Goal: Find specific page/section: Find specific page/section

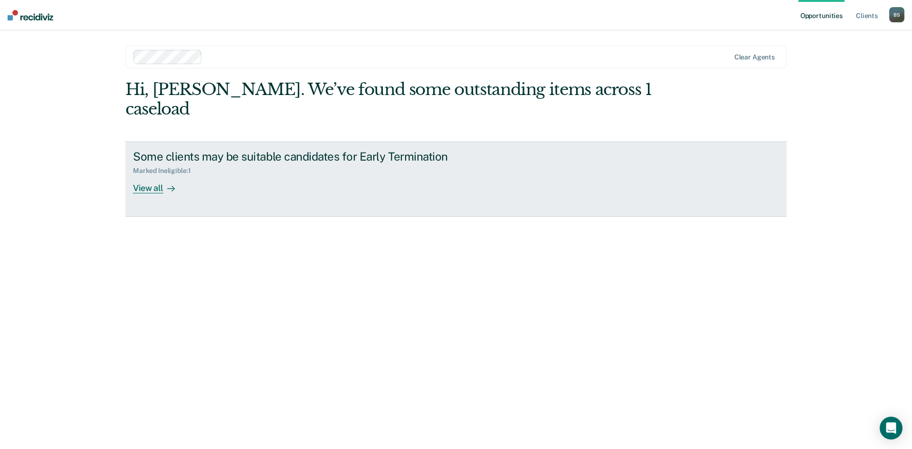
click at [157, 175] on div "View all" at bounding box center [159, 184] width 53 height 19
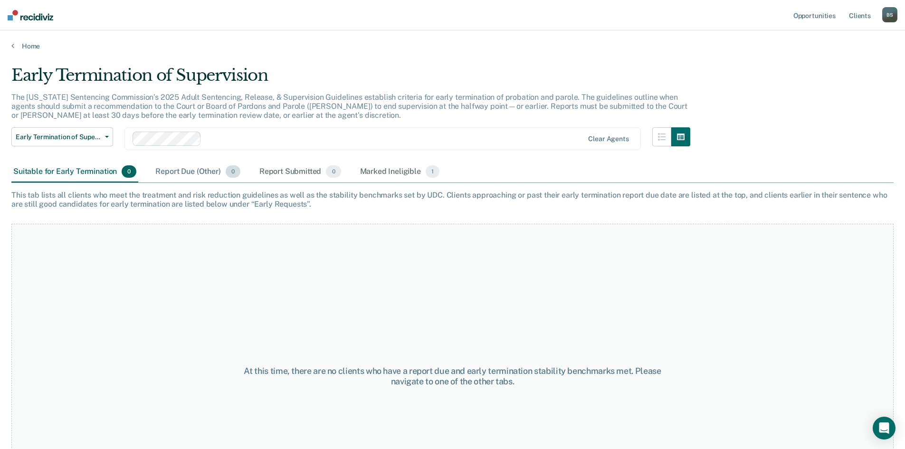
click at [176, 172] on div "Report Due (Other) 0" at bounding box center [197, 172] width 88 height 21
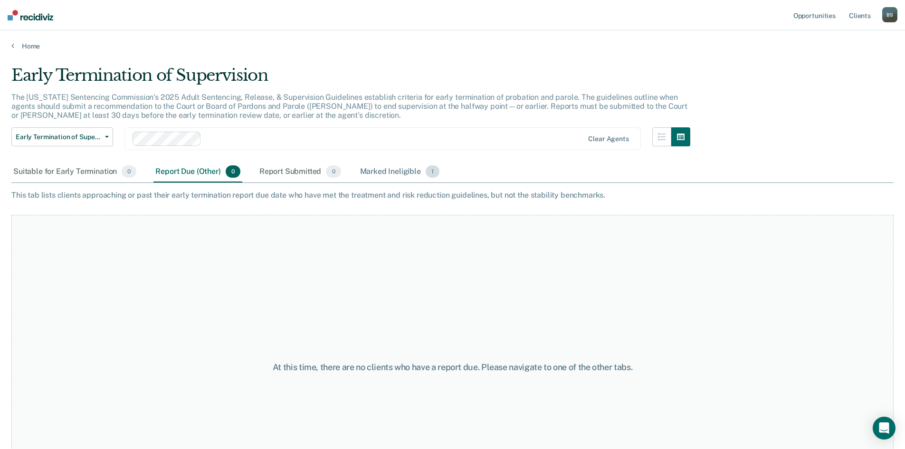
click at [402, 172] on div "Marked Ineligible 1" at bounding box center [400, 172] width 84 height 21
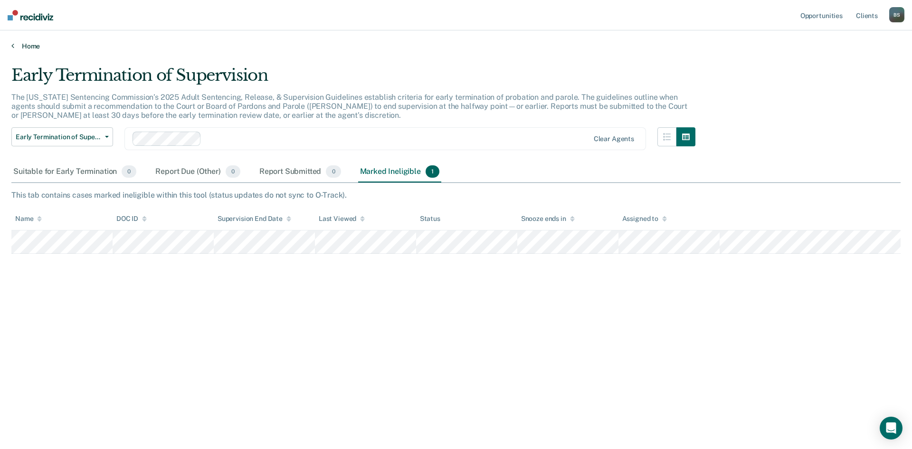
click at [20, 50] on link "Home" at bounding box center [455, 46] width 889 height 9
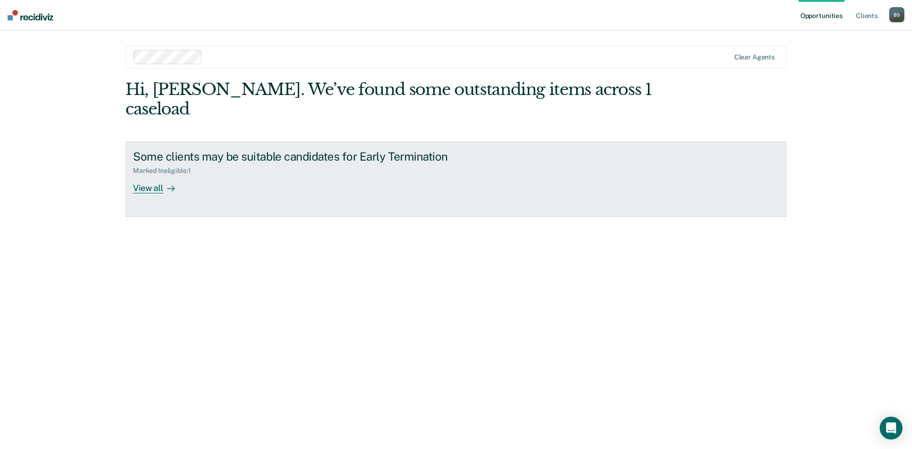
click at [156, 175] on div "View all" at bounding box center [159, 184] width 53 height 19
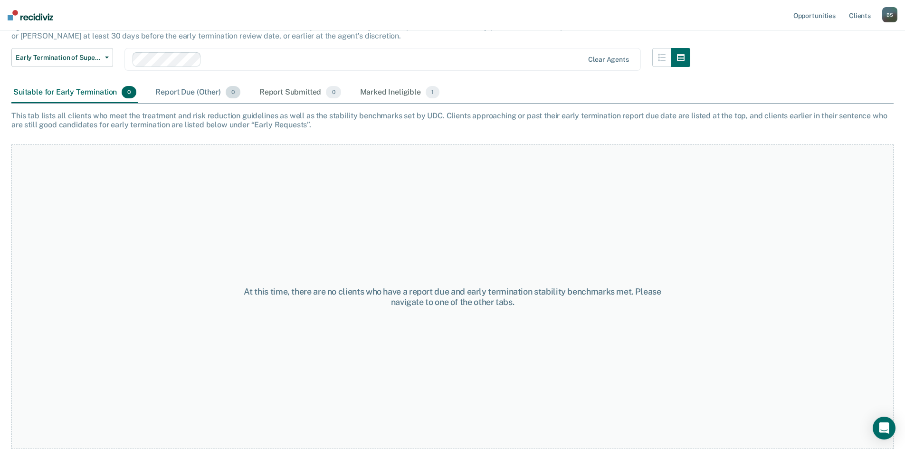
click at [170, 88] on div "Report Due (Other) 0" at bounding box center [197, 92] width 88 height 21
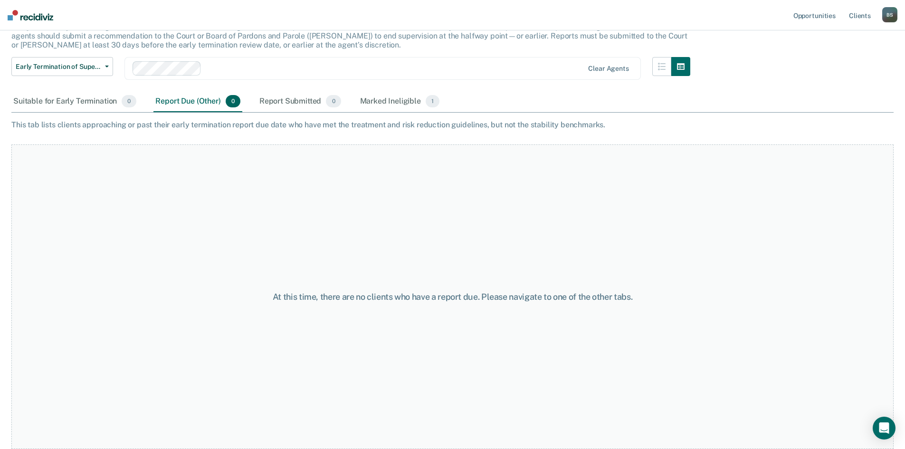
scroll to position [70, 0]
click at [279, 102] on div "Report Submitted 0" at bounding box center [300, 101] width 86 height 21
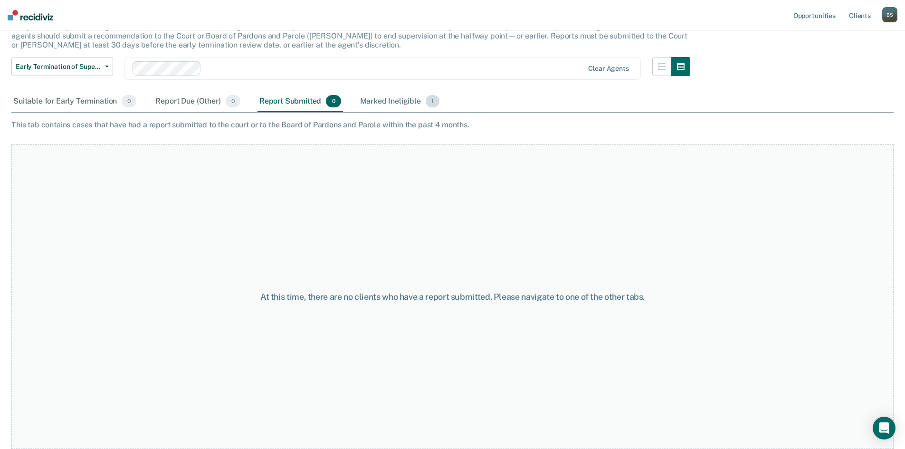
click at [374, 104] on div "Marked Ineligible 1" at bounding box center [400, 101] width 84 height 21
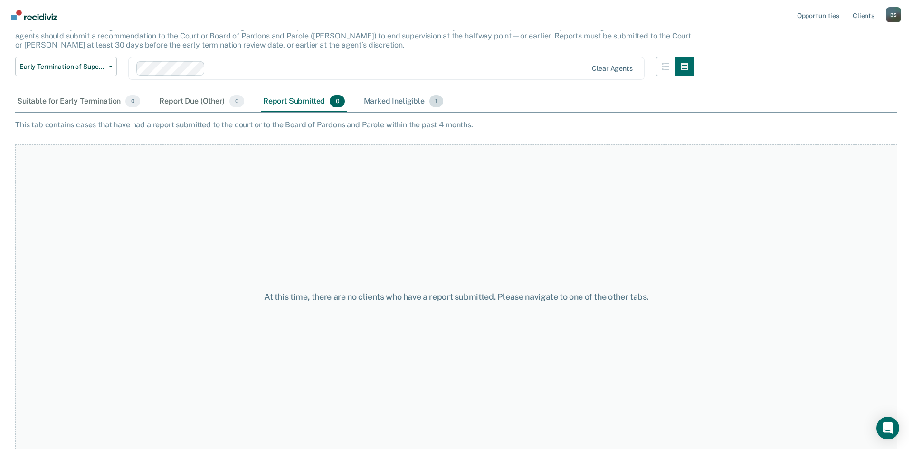
scroll to position [0, 0]
